Goal: Transaction & Acquisition: Purchase product/service

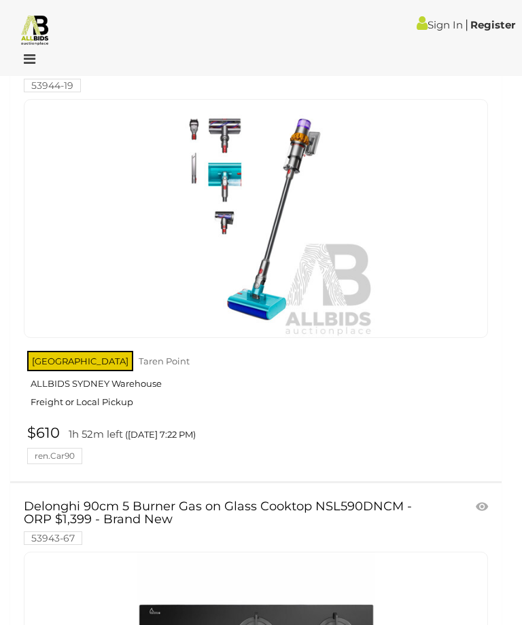
scroll to position [5595, 0]
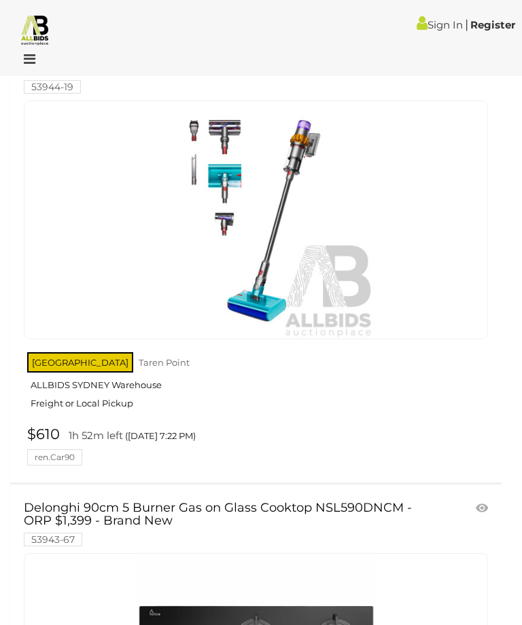
click at [452, 220] on div at bounding box center [256, 220] width 464 height 239
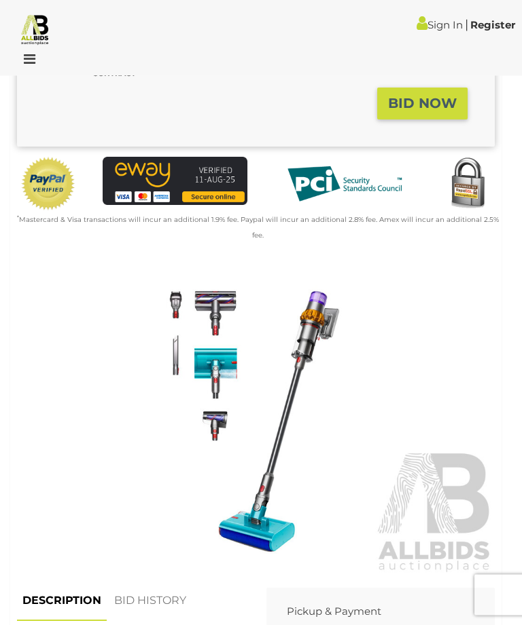
scroll to position [393, 0]
click at [432, 363] on img at bounding box center [255, 421] width 477 height 308
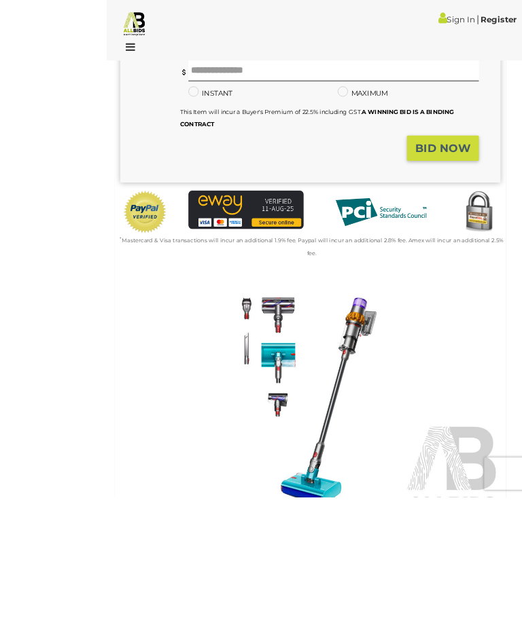
scroll to position [460, 0]
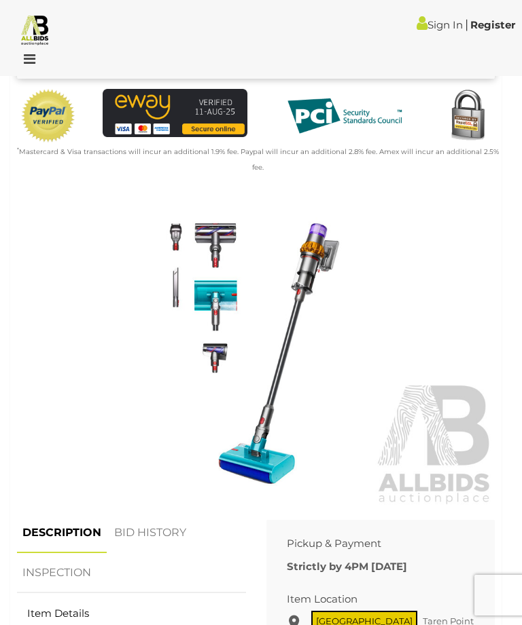
click at [26, 45] on img at bounding box center [35, 30] width 32 height 32
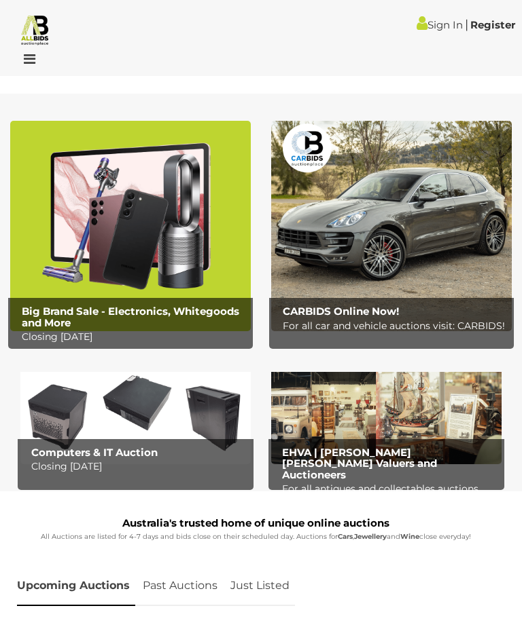
click at [108, 238] on img at bounding box center [130, 226] width 240 height 211
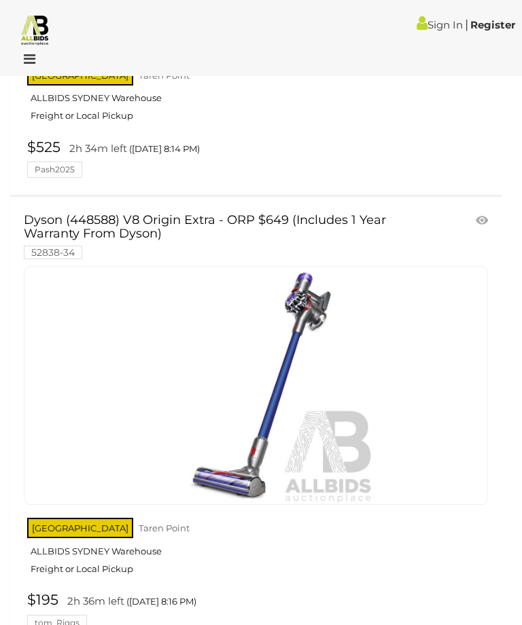
scroll to position [17601, 0]
